Goal: Task Accomplishment & Management: Manage account settings

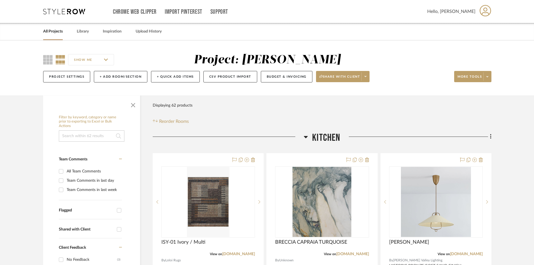
click at [73, 10] on icon at bounding box center [64, 12] width 42 height 6
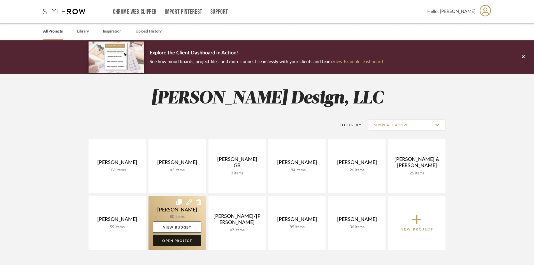
click at [184, 240] on link "Open Project" at bounding box center [177, 240] width 48 height 11
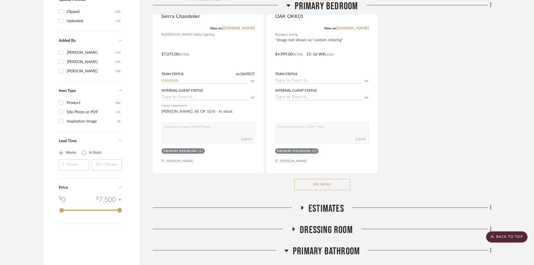
scroll to position [785, 0]
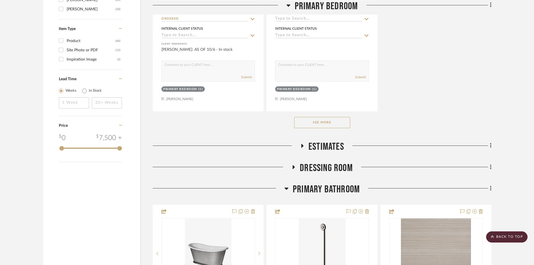
click at [339, 123] on button "See More" at bounding box center [322, 122] width 56 height 11
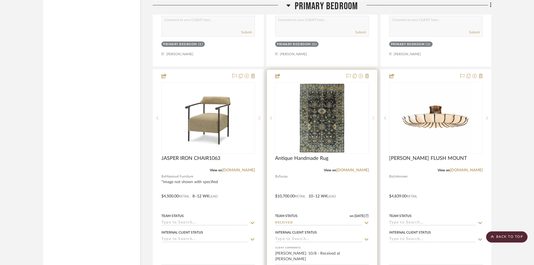
scroll to position [1373, 0]
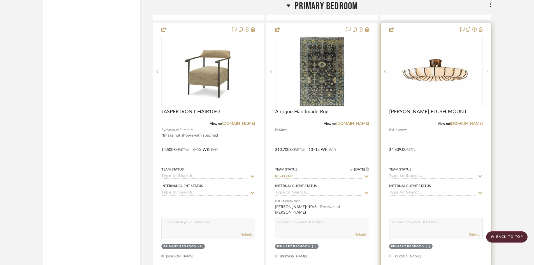
click at [482, 175] on icon at bounding box center [480, 176] width 4 height 2
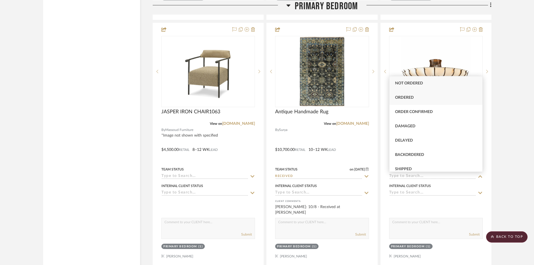
click at [411, 96] on span "Ordered" at bounding box center [404, 98] width 19 height 4
type input "[DATE]"
type input "Ordered"
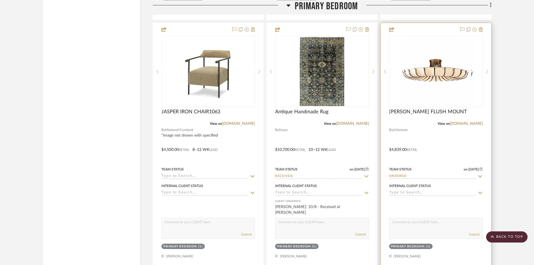
click at [402, 227] on textarea at bounding box center [436, 223] width 93 height 11
type textarea "AS OF 10/8 - In stock"
click at [474, 234] on button "Submit" at bounding box center [474, 234] width 11 height 5
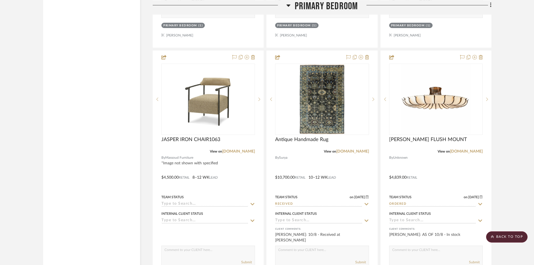
scroll to position [1345, 0]
